Goal: Navigation & Orientation: Find specific page/section

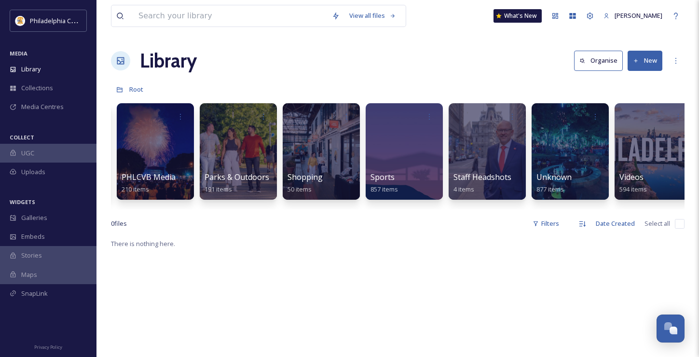
scroll to position [0, 661]
click at [396, 144] on div at bounding box center [404, 151] width 79 height 98
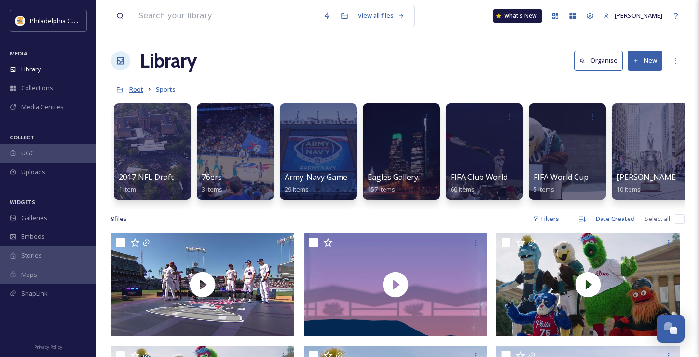
click at [133, 92] on span "Root" at bounding box center [136, 89] width 14 height 9
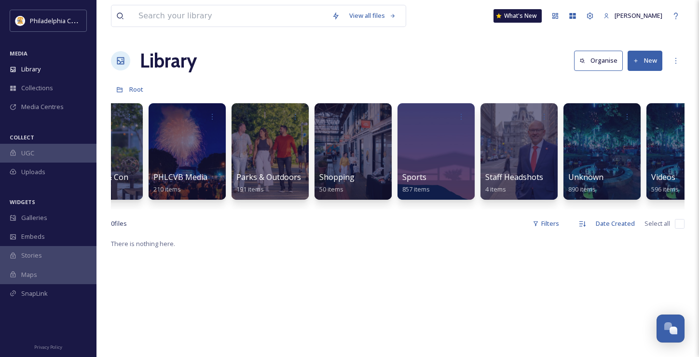
scroll to position [0, 663]
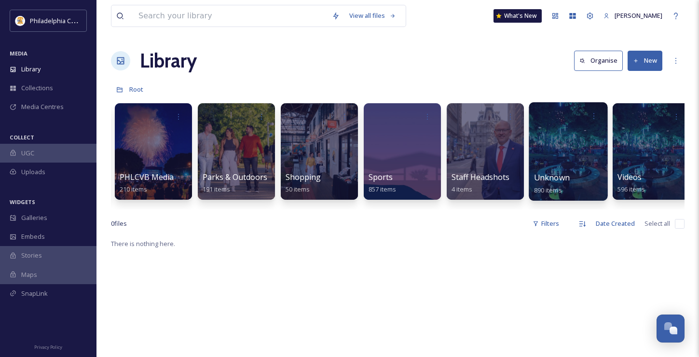
click at [559, 180] on span "Unknown" at bounding box center [552, 177] width 36 height 11
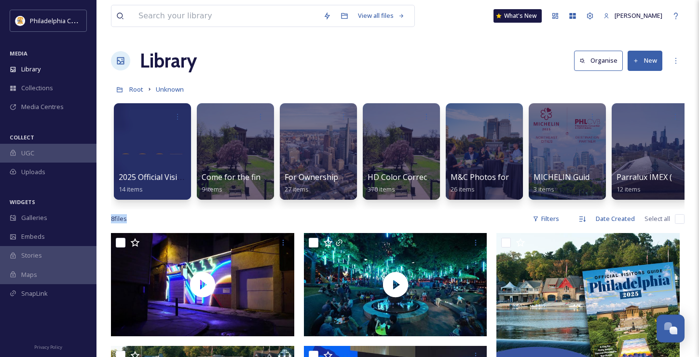
drag, startPoint x: 320, startPoint y: 217, endPoint x: 336, endPoint y: 217, distance: 15.4
click at [336, 217] on div "8 file s Filters Date Created Select all" at bounding box center [398, 218] width 574 height 19
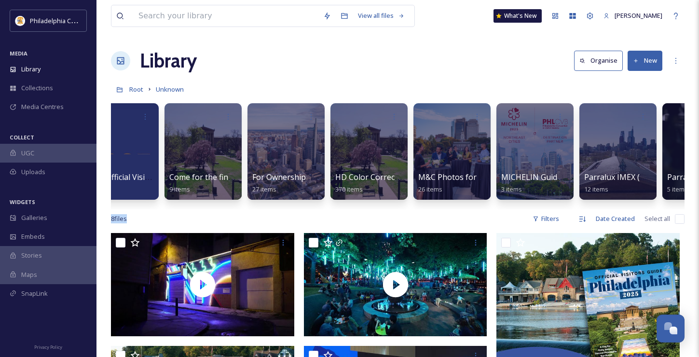
scroll to position [0, 40]
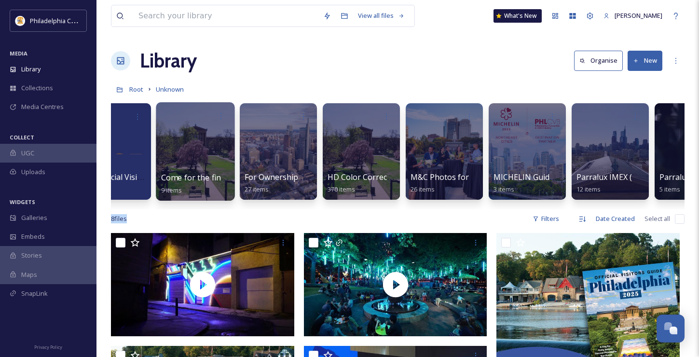
click at [184, 179] on span "Come for the fine art. Stay for the street art." at bounding box center [242, 177] width 163 height 11
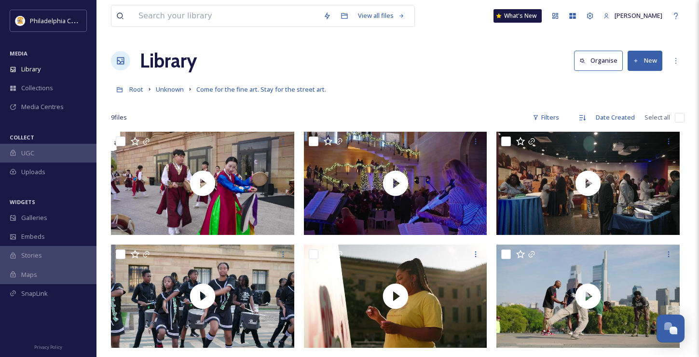
click at [677, 117] on input "checkbox" at bounding box center [680, 118] width 10 height 10
checkbox input "true"
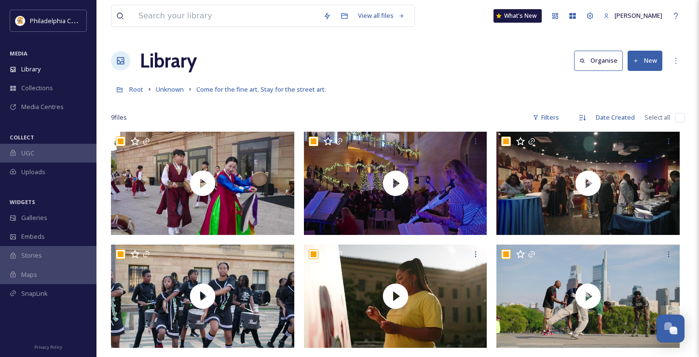
checkbox input "true"
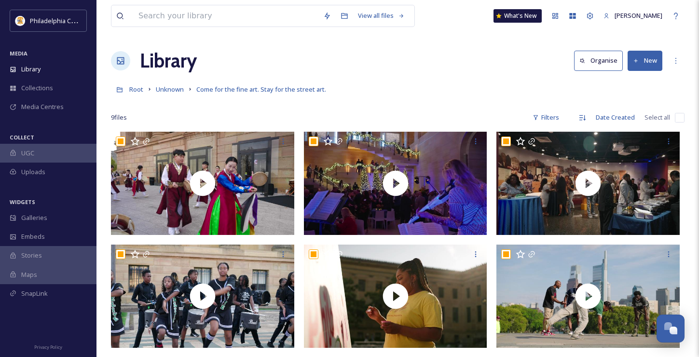
checkbox input "true"
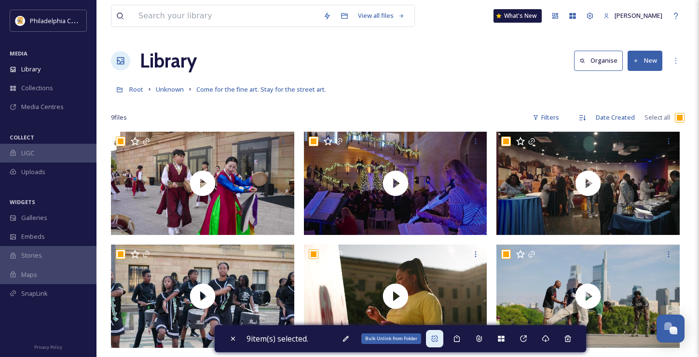
click at [437, 339] on icon at bounding box center [434, 338] width 6 height 6
checkbox input "false"
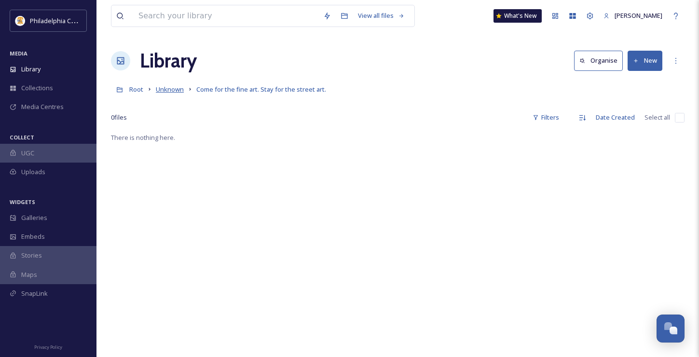
click at [163, 89] on span "Unknown" at bounding box center [170, 89] width 28 height 9
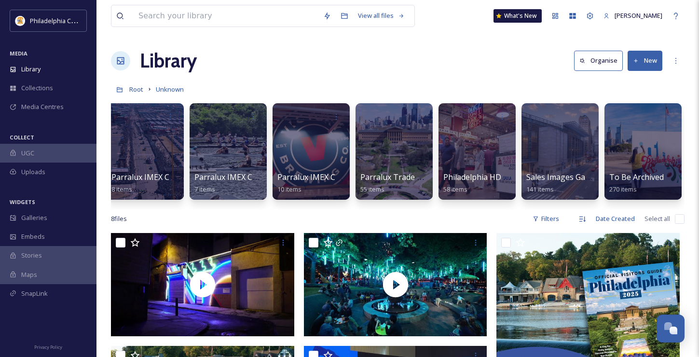
scroll to position [0, 920]
